Goal: Entertainment & Leisure: Consume media (video, audio)

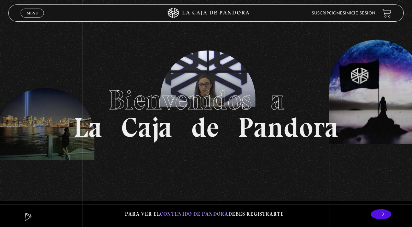
click at [363, 14] on link "Inicie sesión" at bounding box center [360, 13] width 30 height 4
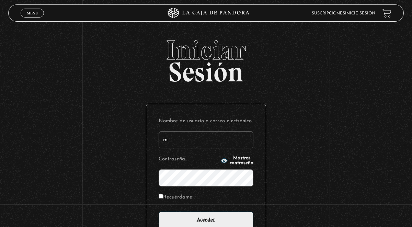
type input "[EMAIL_ADDRESS][DOMAIN_NAME]"
click at [159, 211] on input "Acceder" at bounding box center [206, 219] width 95 height 17
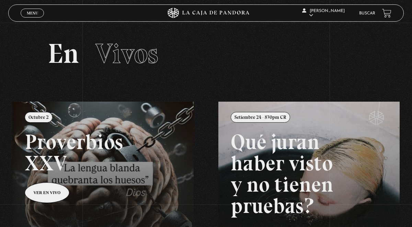
click at [33, 10] on link "Menu Cerrar" at bounding box center [32, 13] width 23 height 9
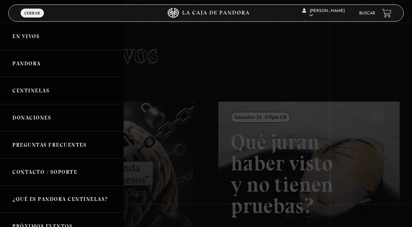
click at [30, 35] on link "En vivos" at bounding box center [62, 36] width 124 height 27
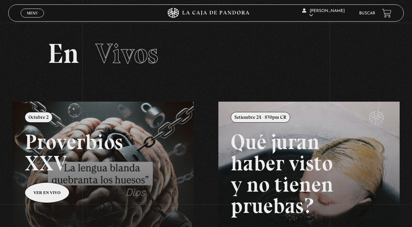
click at [35, 11] on span "Menu" at bounding box center [32, 13] width 11 height 4
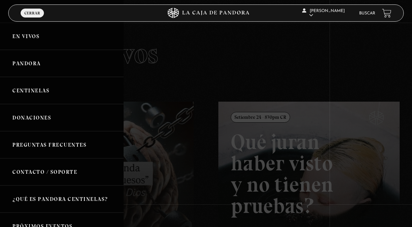
click at [33, 38] on link "En vivos" at bounding box center [62, 36] width 124 height 27
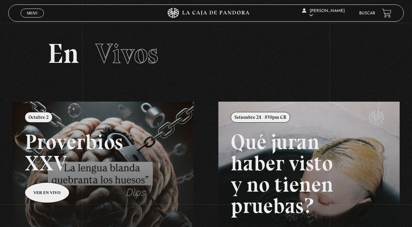
click at [72, 160] on link at bounding box center [218, 215] width 412 height 227
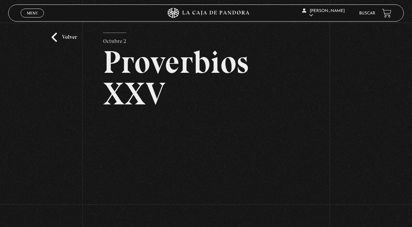
scroll to position [7, 0]
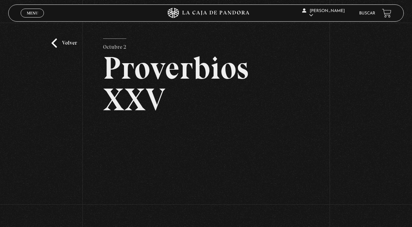
click at [70, 44] on link "Volver" at bounding box center [63, 42] width 25 height 9
